Goal: Navigation & Orientation: Find specific page/section

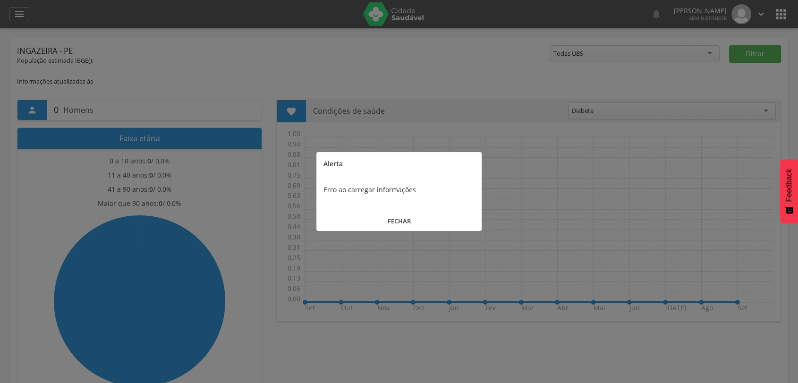
click at [413, 214] on button "FECHAR" at bounding box center [398, 221] width 165 height 20
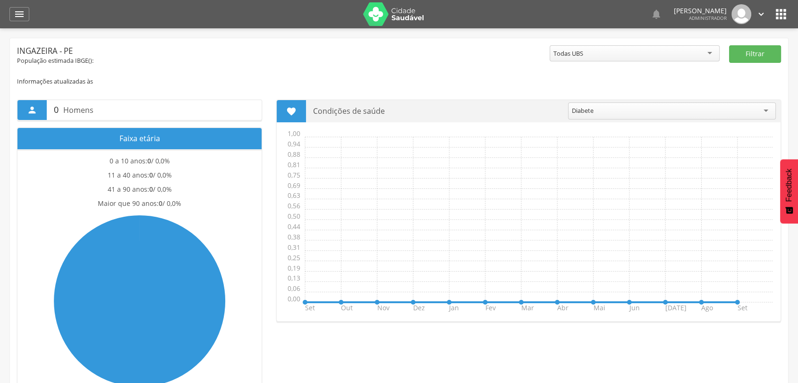
click at [387, 23] on img at bounding box center [393, 14] width 61 height 24
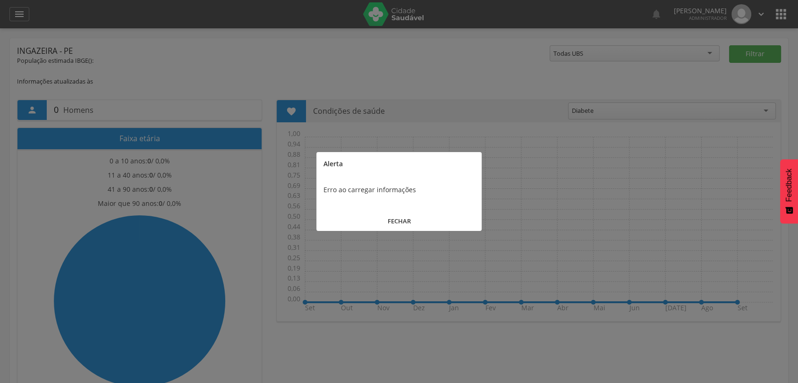
click at [405, 213] on button "FECHAR" at bounding box center [398, 221] width 165 height 20
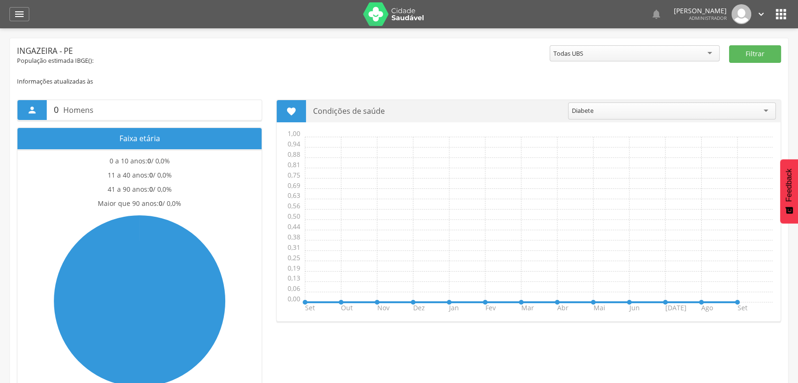
click at [778, 9] on icon "" at bounding box center [781, 14] width 15 height 15
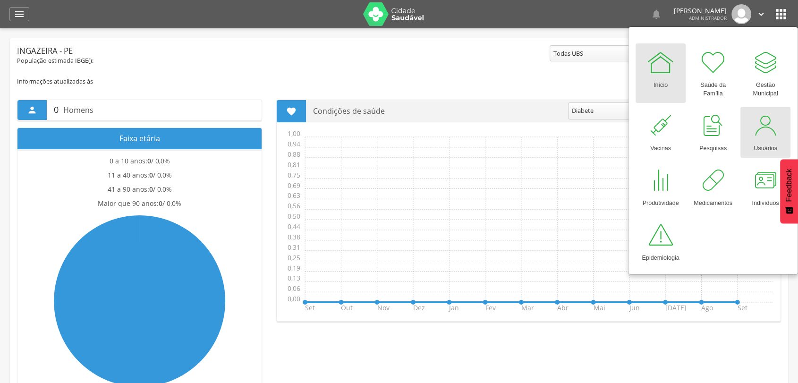
click at [765, 133] on div at bounding box center [765, 125] width 28 height 28
